Goal: Transaction & Acquisition: Download file/media

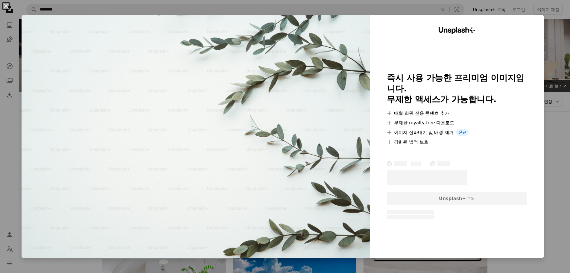
scroll to position [120, 0]
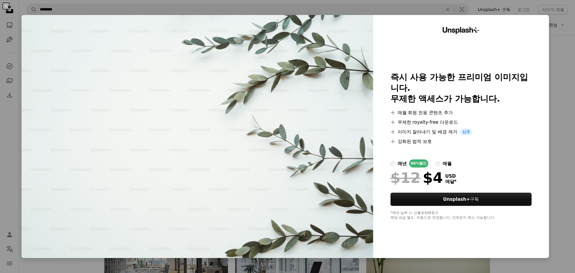
drag, startPoint x: 230, startPoint y: 131, endPoint x: 557, endPoint y: 82, distance: 330.2
click at [557, 82] on div "An X shape Unsplash+ 즉시 사용 가능한 프리미엄 이미지입니다. 무제한 액세스가 가능합니다. A plus sign 매월 회원 전…" at bounding box center [287, 136] width 575 height 273
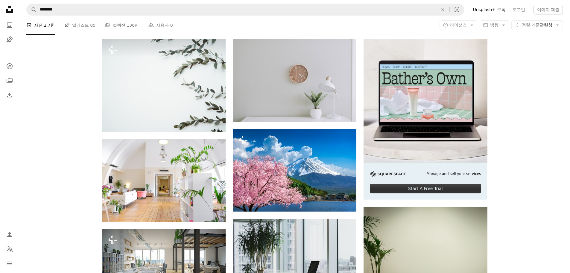
drag, startPoint x: 161, startPoint y: 97, endPoint x: 517, endPoint y: 89, distance: 355.7
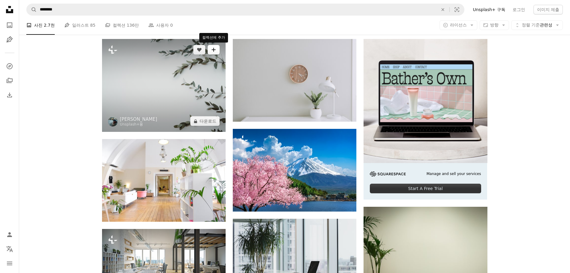
click at [216, 51] on icon "A plus sign" at bounding box center [213, 49] width 5 height 5
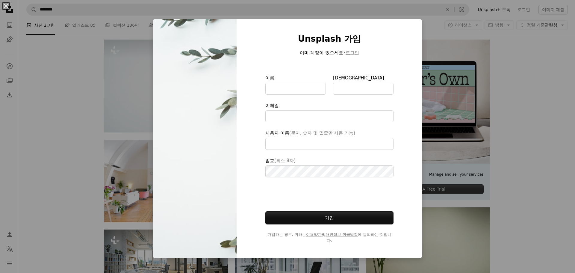
drag, startPoint x: 549, startPoint y: 106, endPoint x: 543, endPoint y: 106, distance: 5.4
click at [548, 106] on div "An X shape Unsplash 가입 이미 계정이 있으세요? 로그인 이름 성 이메일 사용자 이름 (문자, 숫자 및 밑줄만 사용 가능) 암호…" at bounding box center [287, 136] width 575 height 273
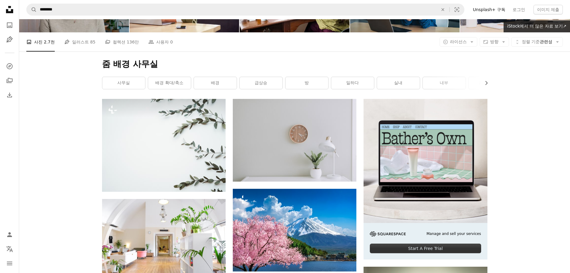
scroll to position [120, 0]
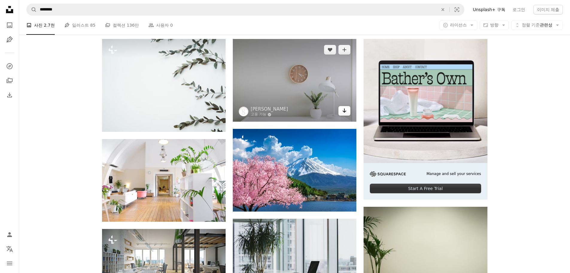
click at [343, 112] on icon "Arrow pointing down" at bounding box center [344, 110] width 5 height 7
